Goal: Entertainment & Leisure: Browse casually

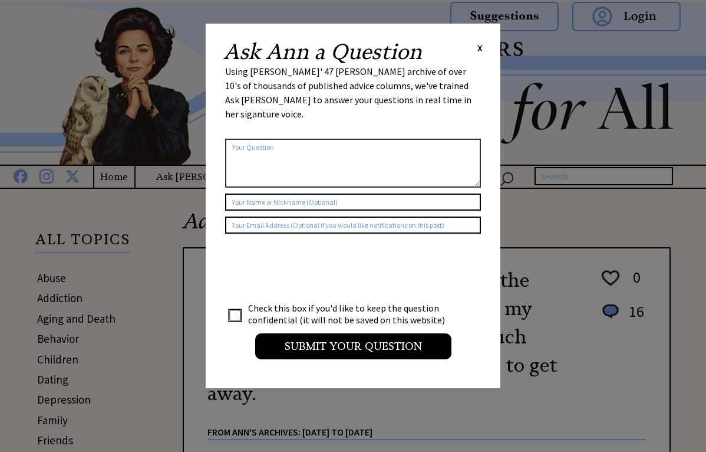
click at [474, 46] on div "Ask Ann a Question X" at bounding box center [352, 51] width 259 height 21
click at [482, 50] on span "X" at bounding box center [480, 48] width 5 height 12
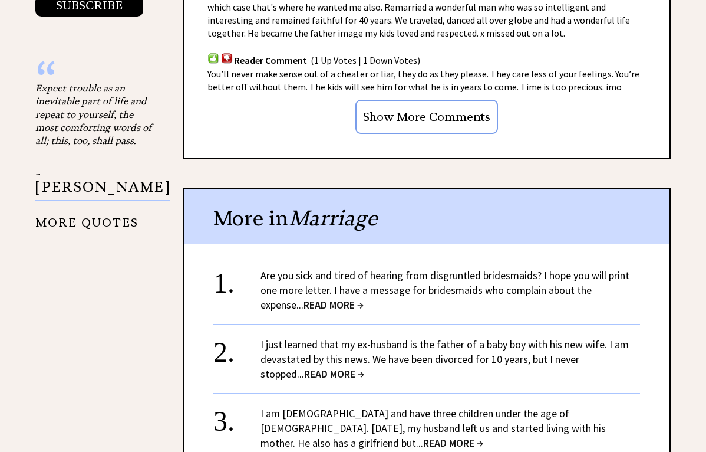
scroll to position [1188, 0]
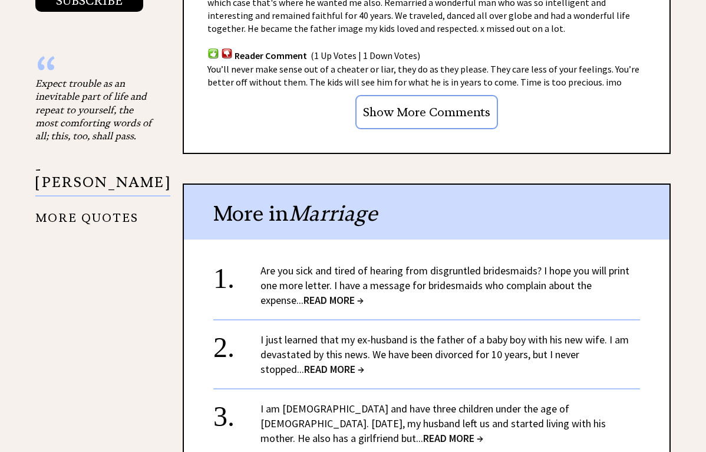
click at [449, 95] on input "Show More Comments" at bounding box center [427, 112] width 143 height 34
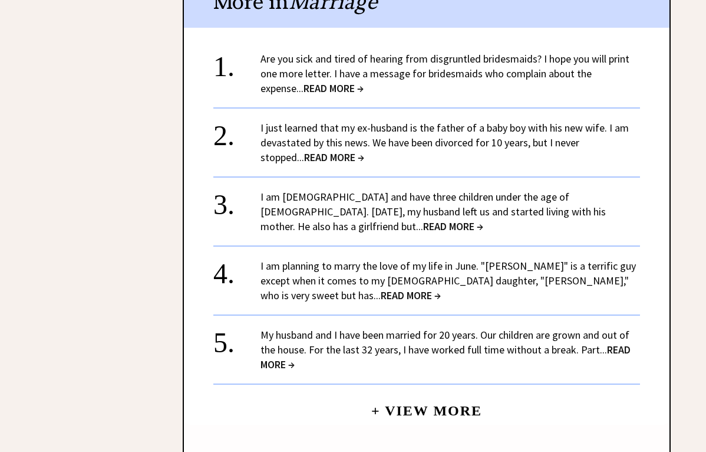
scroll to position [2042, 0]
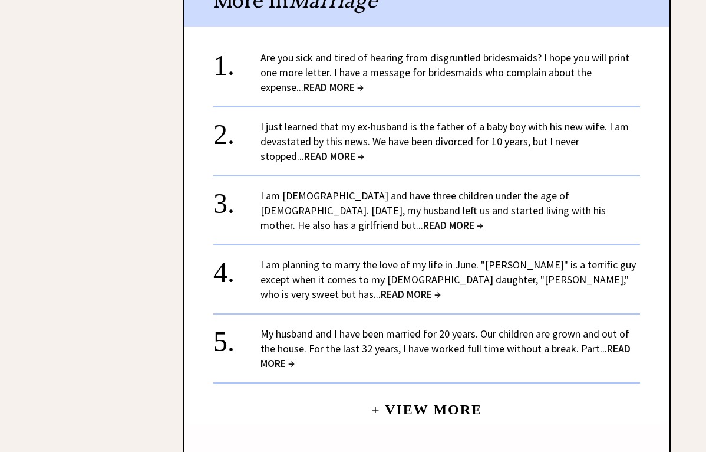
click at [423, 218] on span "READ MORE →" at bounding box center [453, 225] width 60 height 14
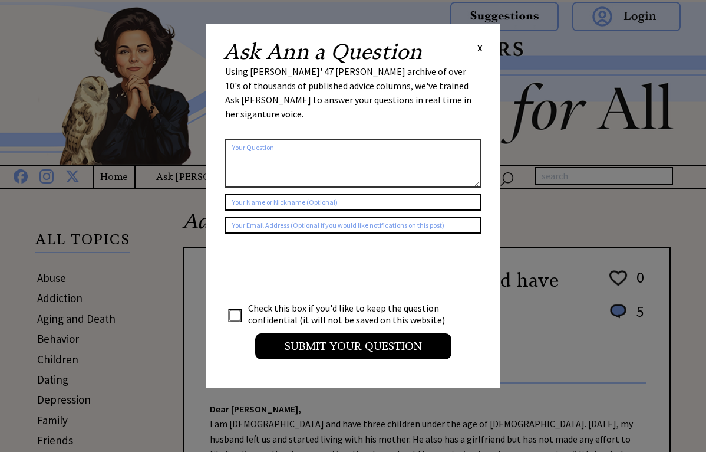
click at [481, 44] on span "X" at bounding box center [480, 48] width 5 height 12
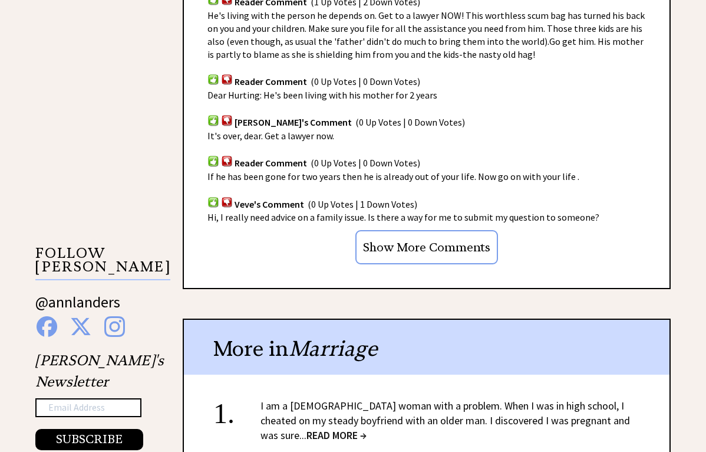
scroll to position [759, 0]
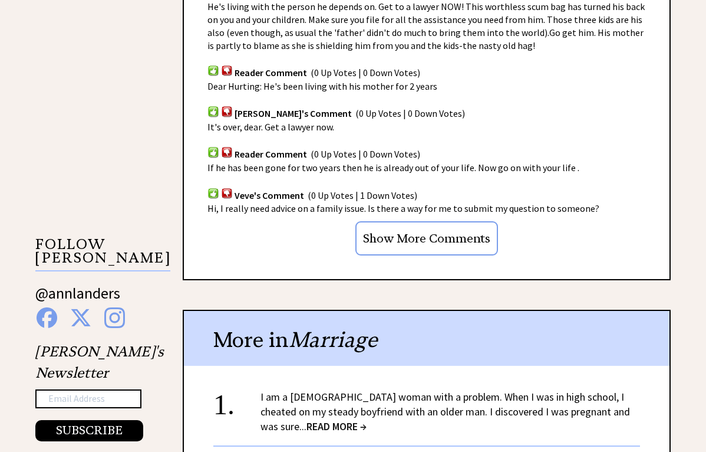
click at [440, 221] on input "Show More Comments" at bounding box center [427, 238] width 143 height 34
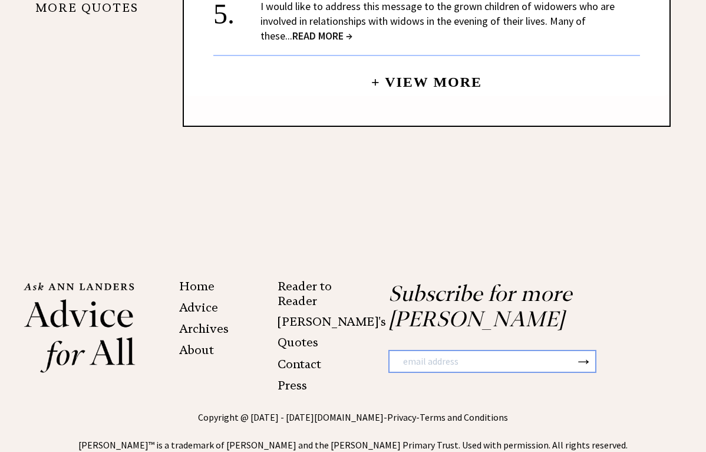
scroll to position [1384, 0]
click at [298, 279] on link "Reader to Reader" at bounding box center [305, 293] width 54 height 29
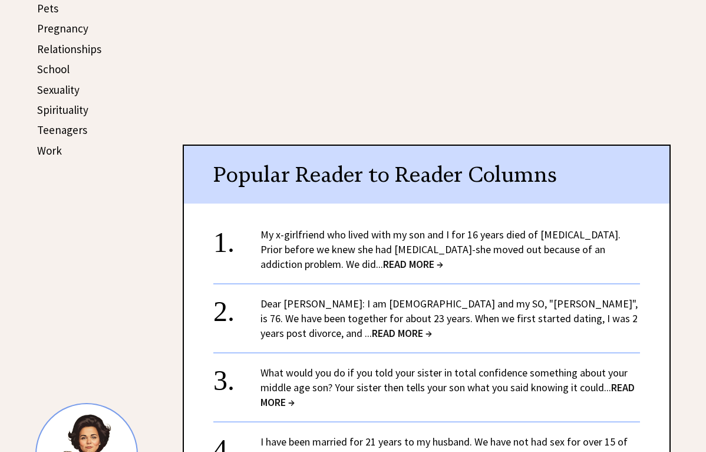
scroll to position [576, 0]
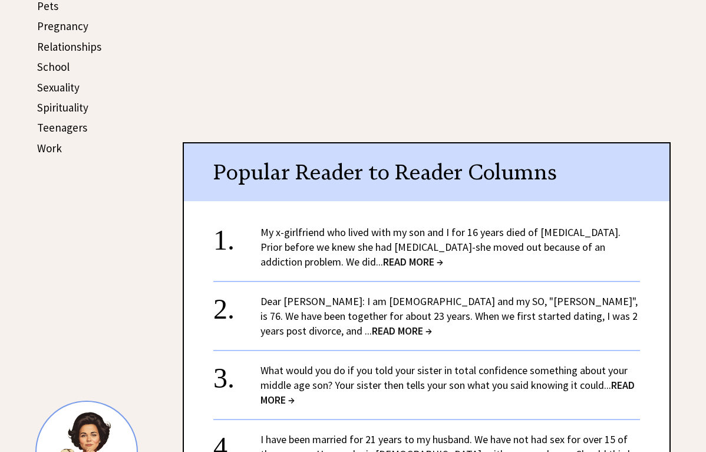
click at [372, 324] on span "READ MORE →" at bounding box center [402, 331] width 60 height 14
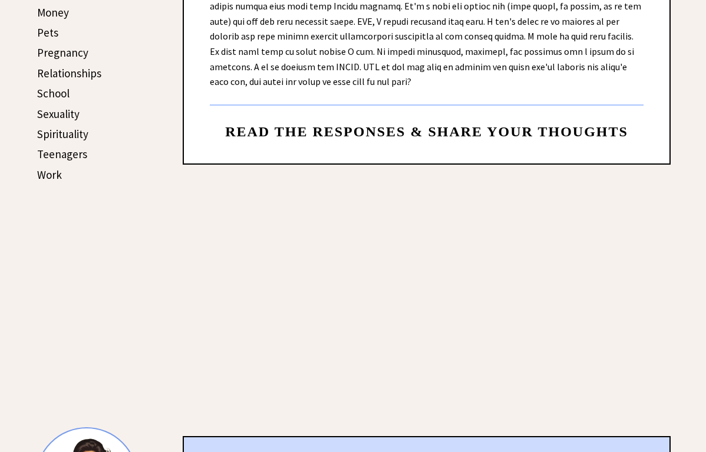
scroll to position [555, 0]
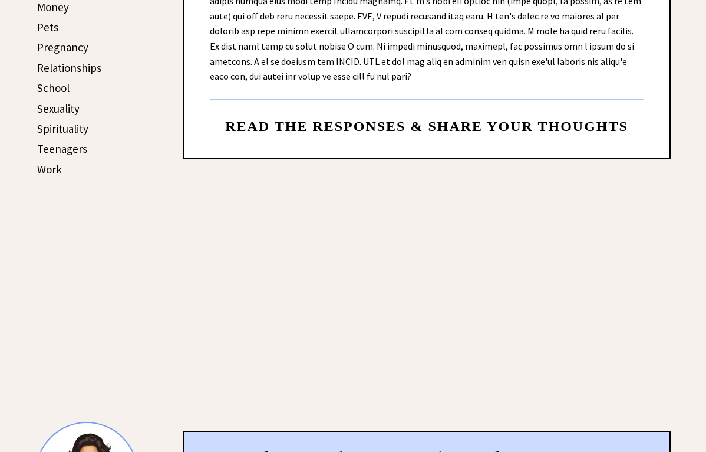
click at [298, 119] on span "Read the responses & share your thoughts" at bounding box center [426, 126] width 403 height 15
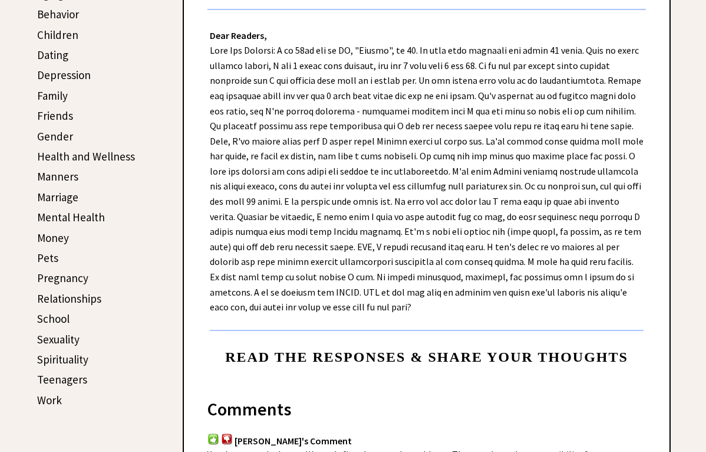
scroll to position [324, 0]
click at [66, 175] on link "Manners" at bounding box center [57, 177] width 41 height 14
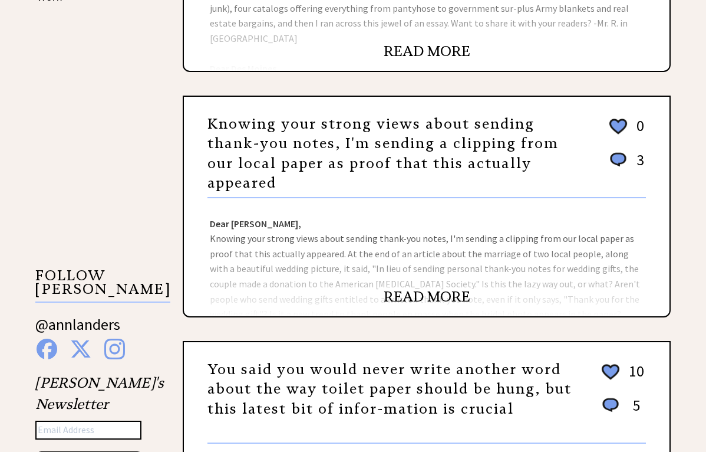
scroll to position [728, 0]
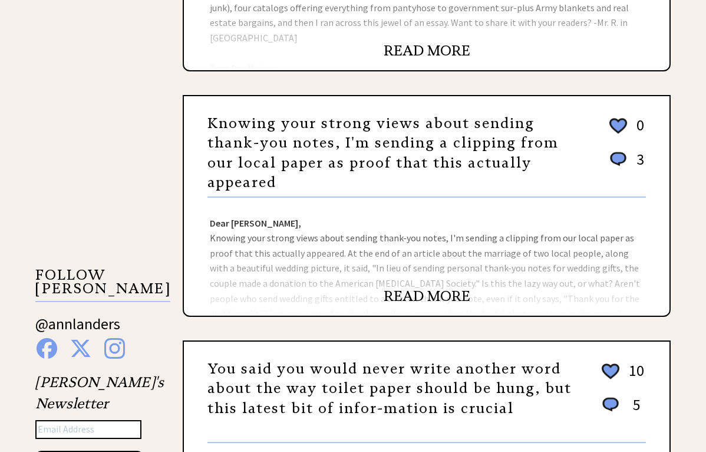
click at [398, 287] on link "READ MORE" at bounding box center [427, 296] width 87 height 18
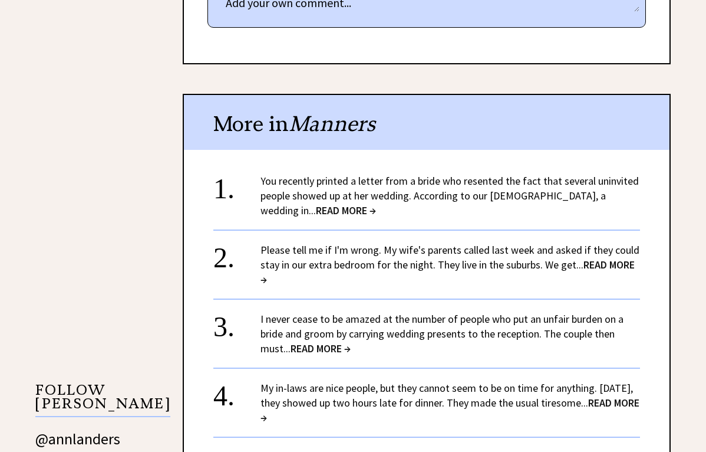
scroll to position [802, 0]
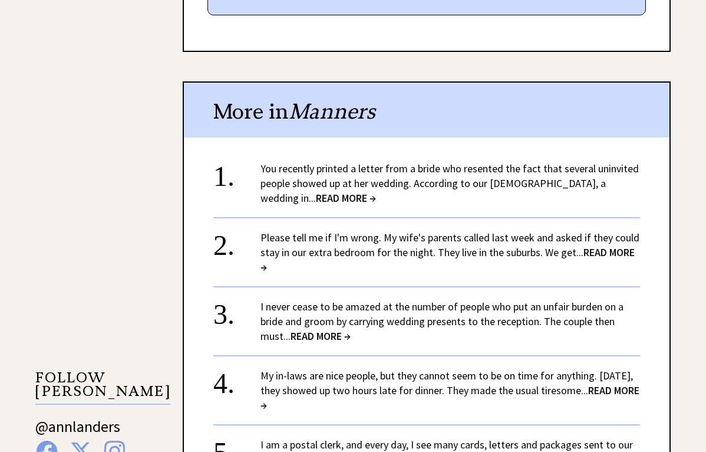
click at [376, 191] on span "READ MORE →" at bounding box center [346, 198] width 60 height 14
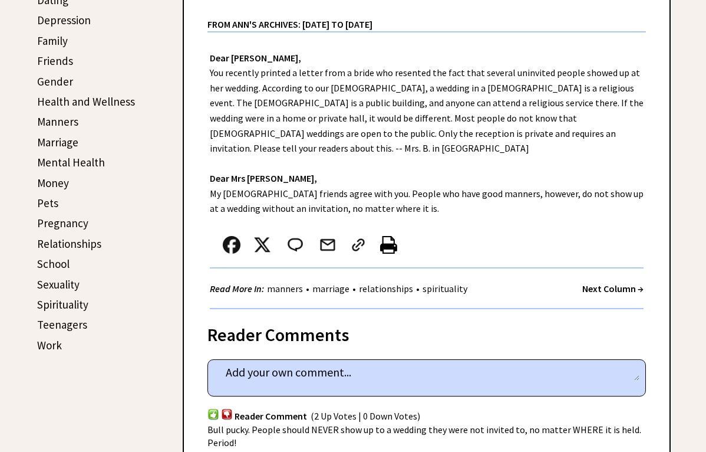
scroll to position [375, 0]
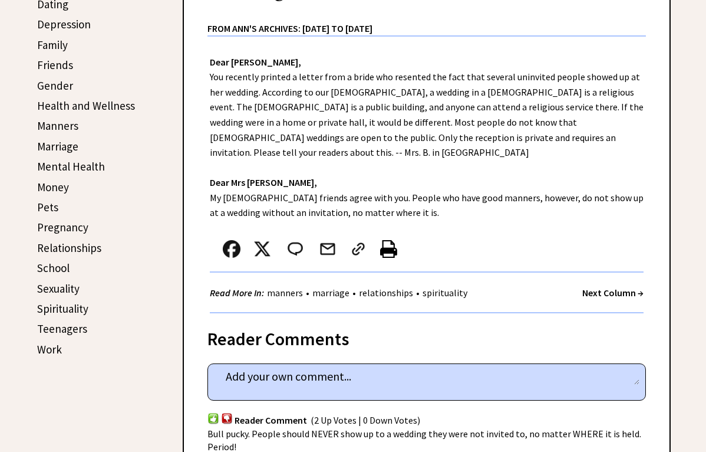
click at [58, 225] on link "Pregnancy" at bounding box center [62, 227] width 51 height 14
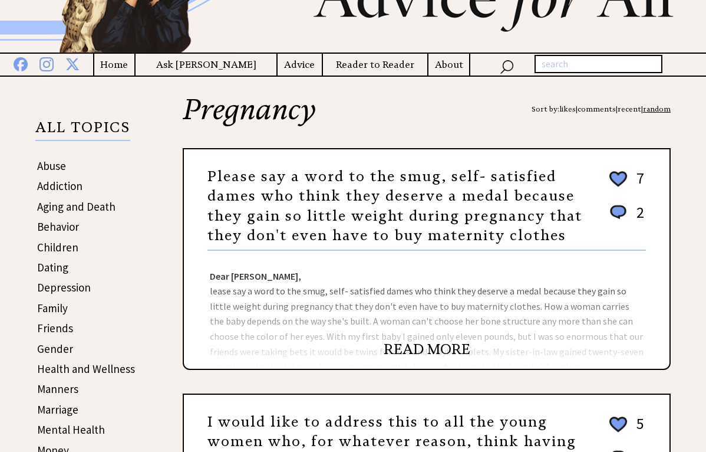
scroll to position [116, 0]
